Goal: Navigation & Orientation: Understand site structure

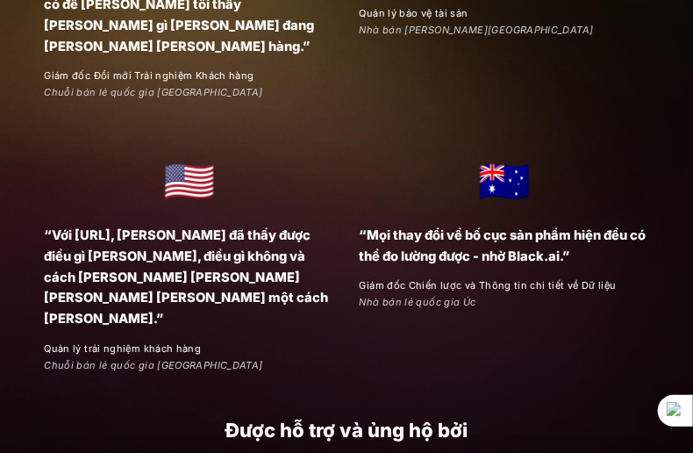
scroll to position [2847, 0]
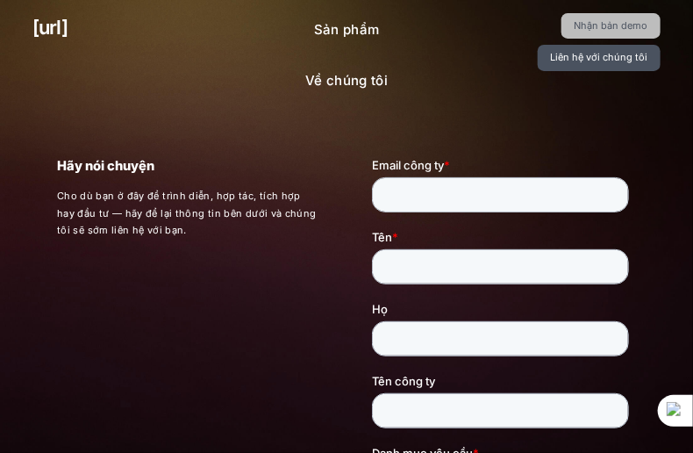
click at [594, 25] on font "Nhận bản demo" at bounding box center [612, 25] width 74 height 12
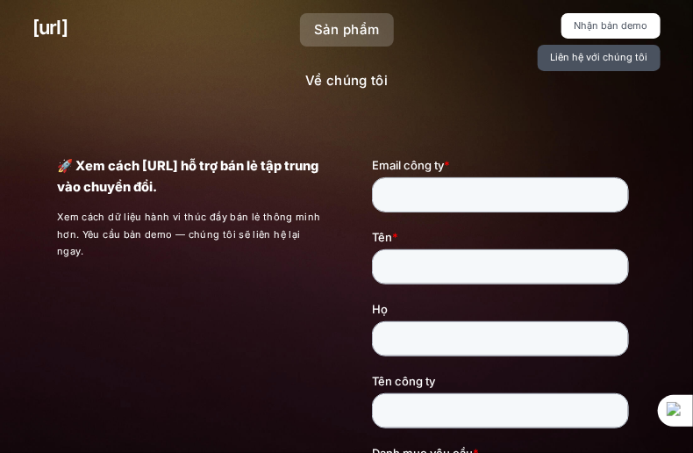
click at [351, 39] on link "Sản phẩm" at bounding box center [347, 30] width 94 height 34
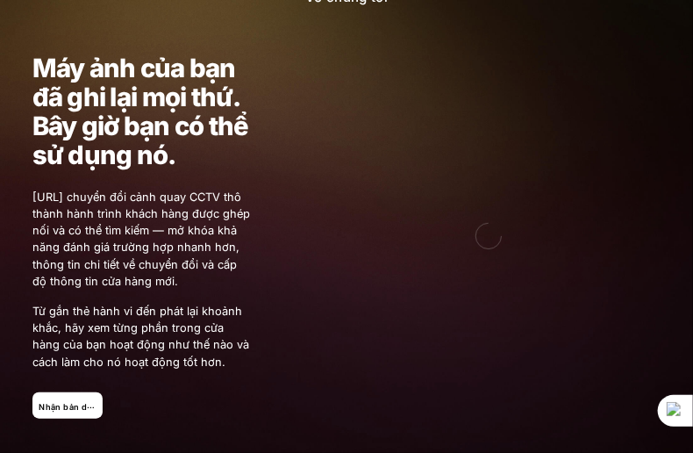
scroll to position [146, 0]
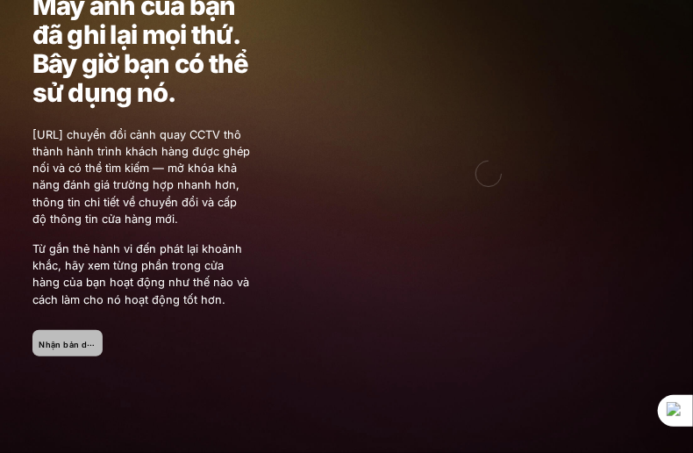
click at [72, 353] on link "Nhận bản demo" at bounding box center [67, 342] width 71 height 25
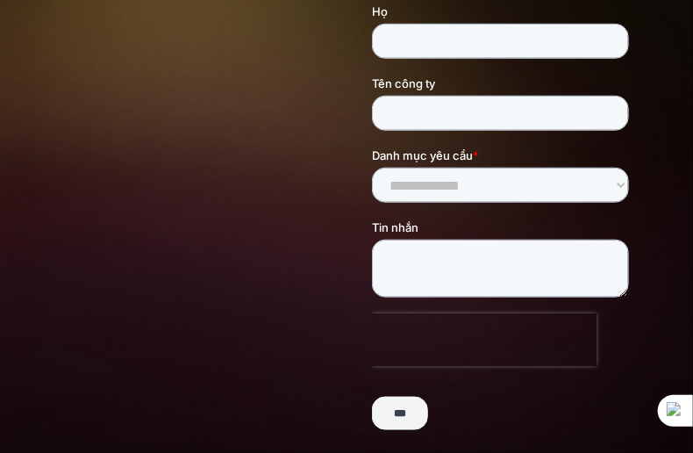
scroll to position [263, 0]
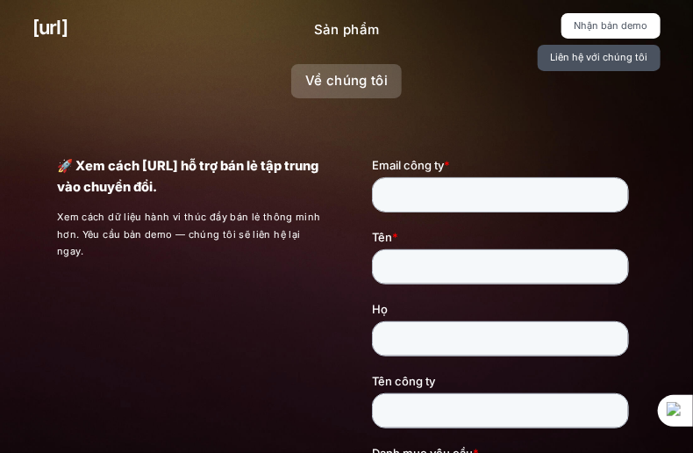
click at [354, 69] on link "Về chúng tôi" at bounding box center [346, 81] width 111 height 34
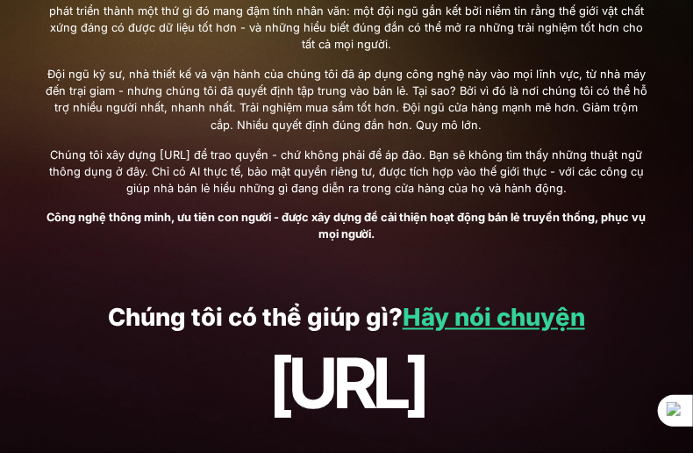
scroll to position [677, 0]
